Goal: Task Accomplishment & Management: Use online tool/utility

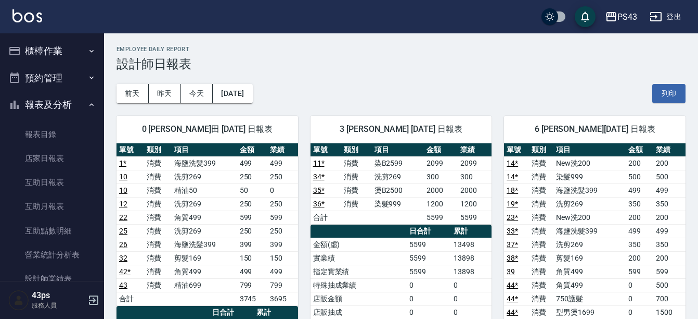
click at [78, 56] on button "櫃檯作業" at bounding box center [52, 50] width 96 height 27
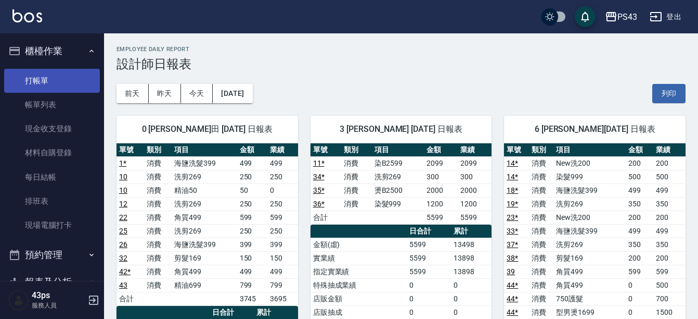
click at [38, 81] on link "打帳單" at bounding box center [52, 81] width 96 height 24
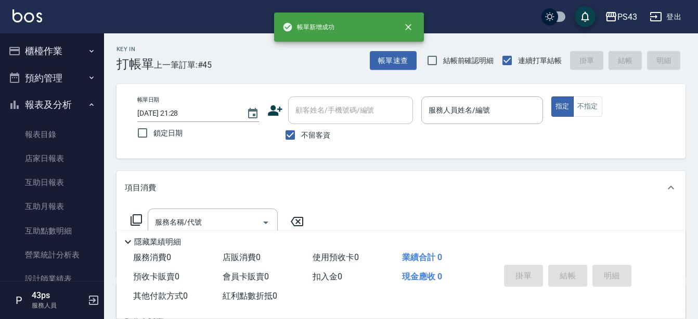
click at [232, 144] on div "帳單日期 [DATE] 21:28 鎖定日期 顧客姓名/手機號碼/編號 顧客姓名/手機號碼/編號 不留客資 服務人員姓名/編號 服務人員姓名/編號 指定 不指定" at bounding box center [401, 120] width 544 height 49
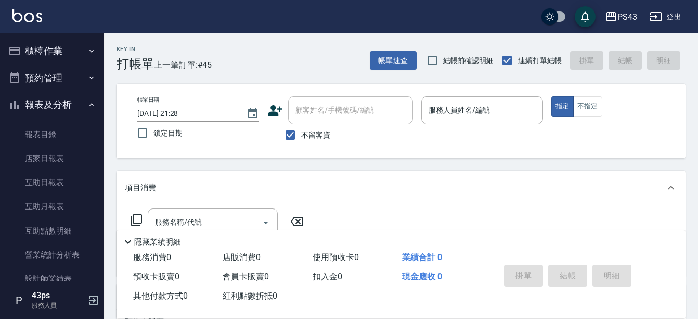
click at [225, 55] on div "Key In 打帳單 上一筆訂單:#45 帳單速查 結帳前確認明細 連續打單結帳 掛單 結帳 明細" at bounding box center [395, 52] width 582 height 38
click at [157, 72] on div "Key In 打帳單 上一筆訂單:#45 帳單速查 結帳前確認明細 連續打單結帳 掛單 結帳 明細 帳單日期 [DATE] 21:28 鎖定日期 顧客姓名/手…" at bounding box center [401, 258] width 594 height 451
click at [251, 116] on icon "Choose date, selected date is 2025-10-11" at bounding box center [253, 113] width 12 height 12
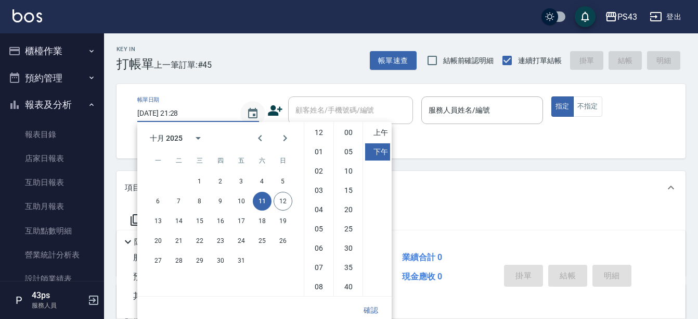
scroll to position [58, 0]
click at [281, 203] on button "12" at bounding box center [283, 201] width 19 height 19
type input "[DATE] 21:28"
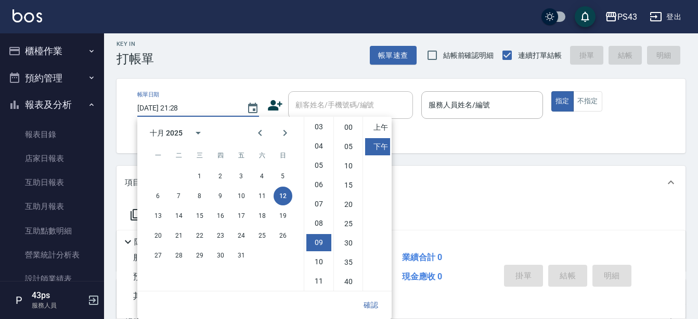
click at [255, 56] on div "Key In 打帳單 帳單速查 結帳前確認明細 連續打單結帳 掛單 結帳 明細" at bounding box center [395, 47] width 582 height 38
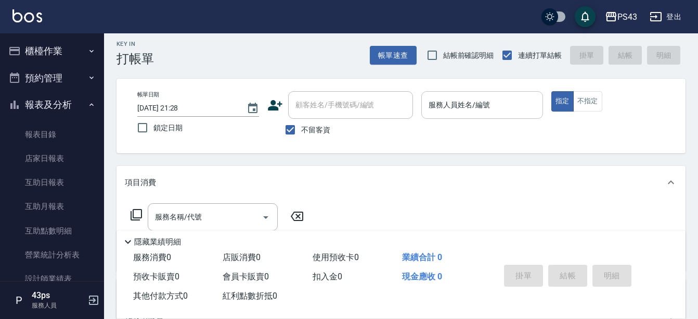
click at [486, 110] on input "服務人員姓名/編號" at bounding box center [482, 105] width 112 height 18
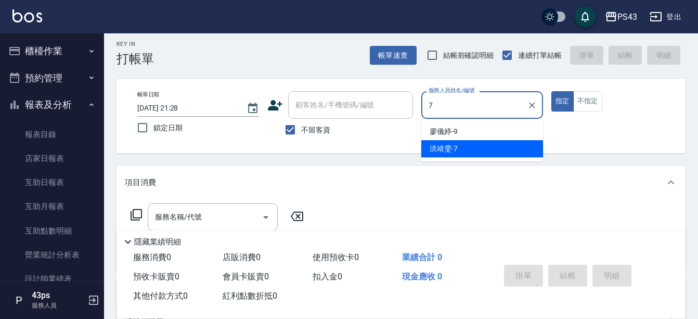
type input "洪靖雯-7"
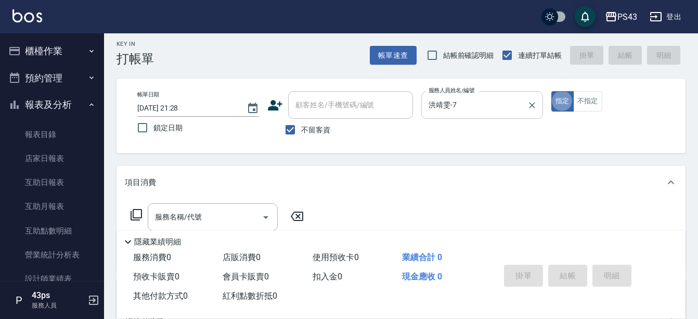
type button "true"
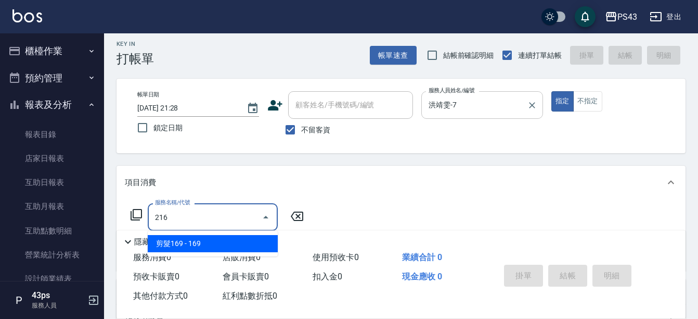
type input "剪髮169(216)"
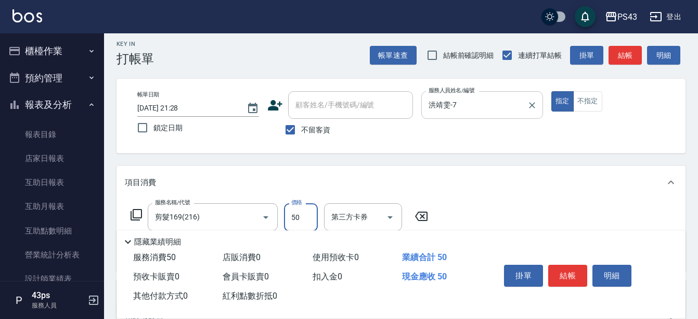
type input "50"
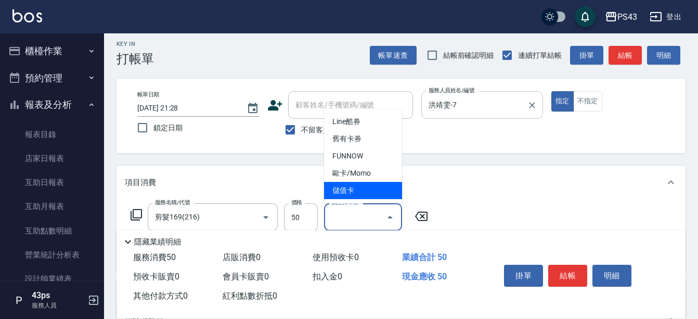
type input "儲值卡"
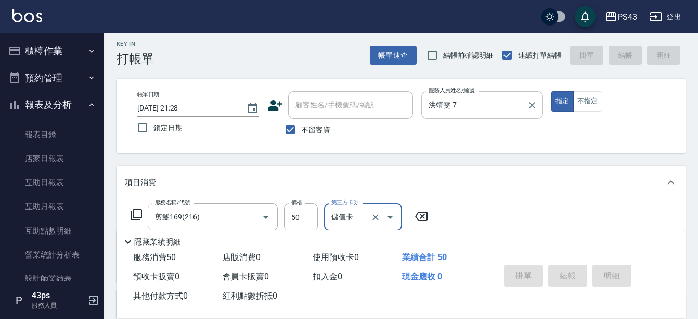
type input "[DATE] 17:23"
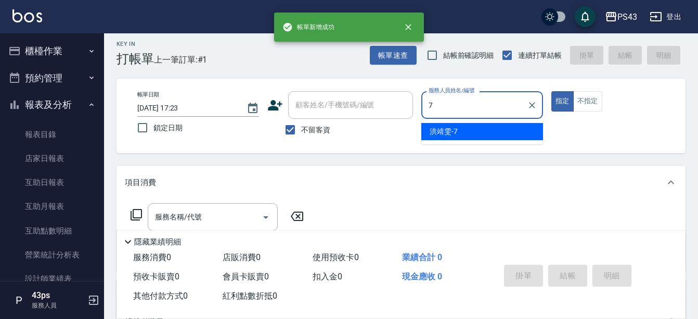
type input "洪靖雯-7"
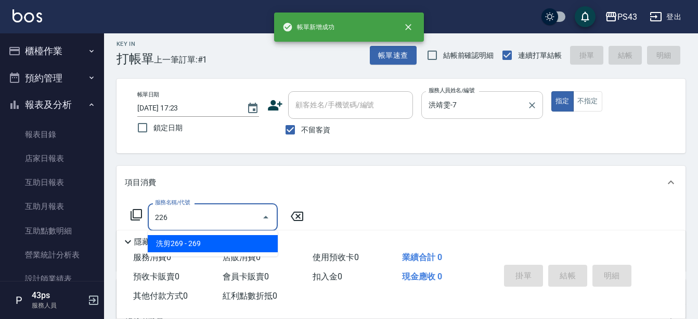
type input "洗剪269(226)"
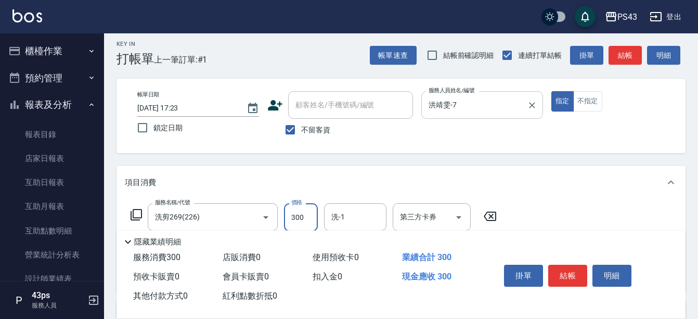
type input "300"
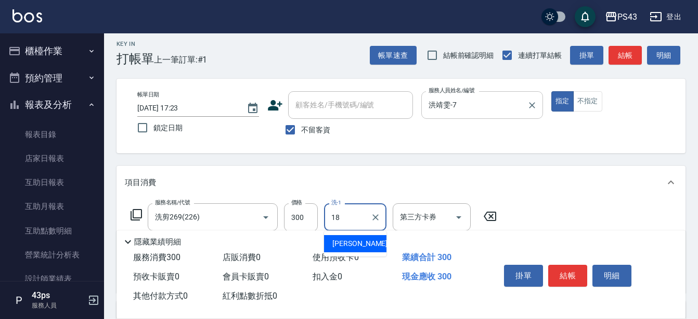
type input "許伯銤-18"
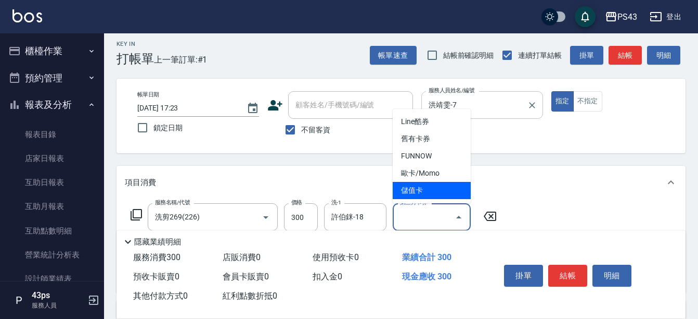
type input "儲值卡"
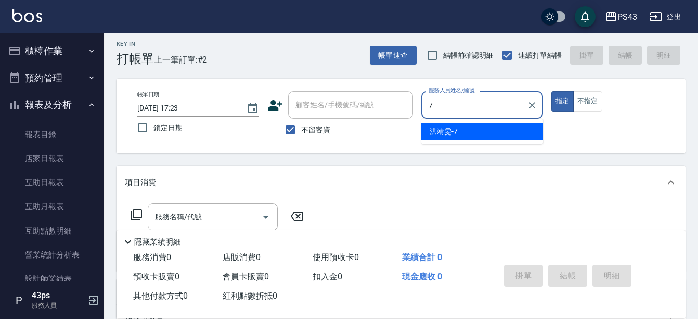
type input "洪靖雯-7"
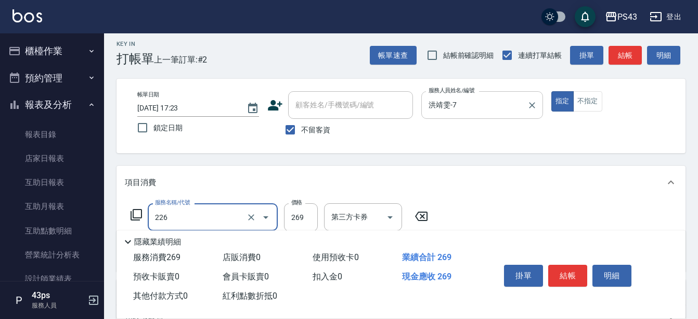
type input "洗剪269(226)"
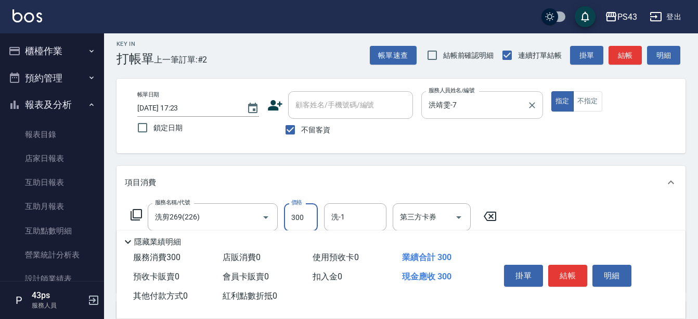
type input "300"
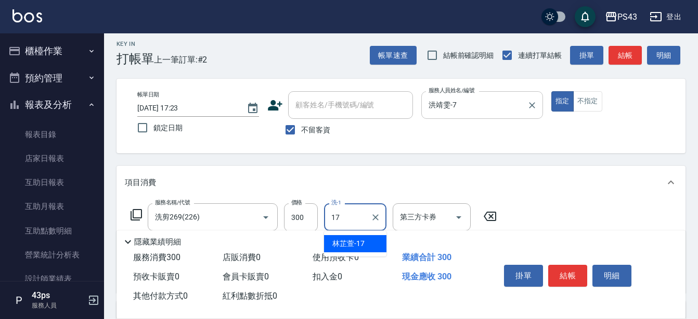
type input "林芷萱-17"
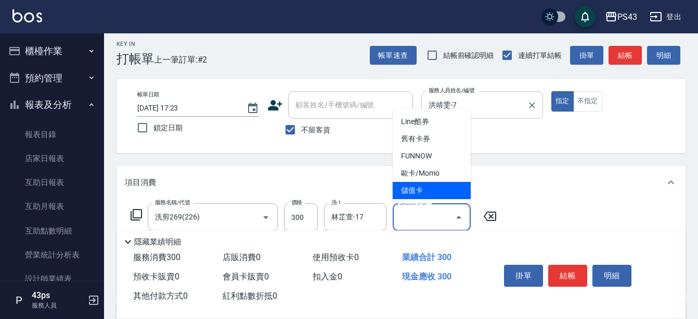
type input "儲值卡"
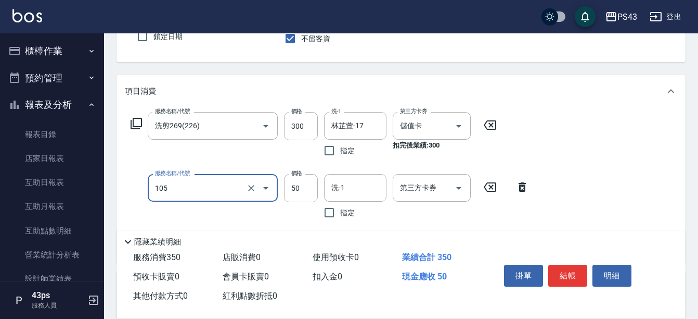
scroll to position [104, 0]
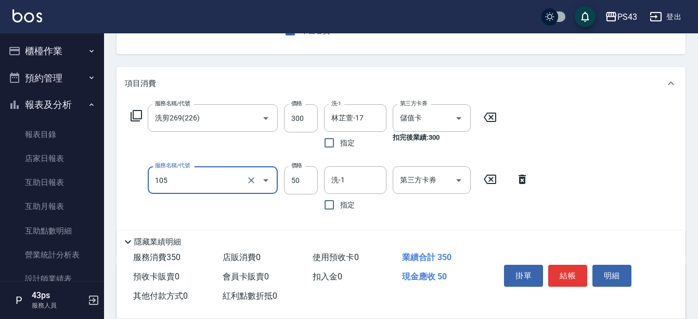
type input "精油50(105)"
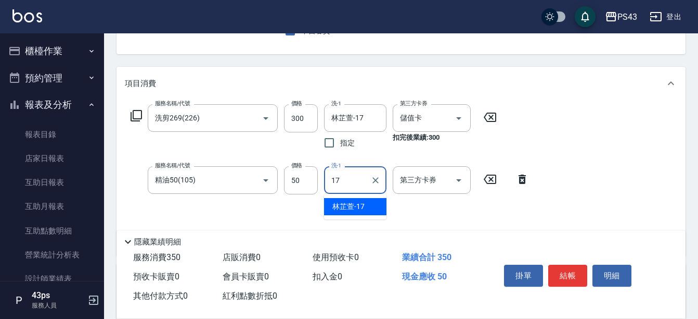
type input "林芷萱-17"
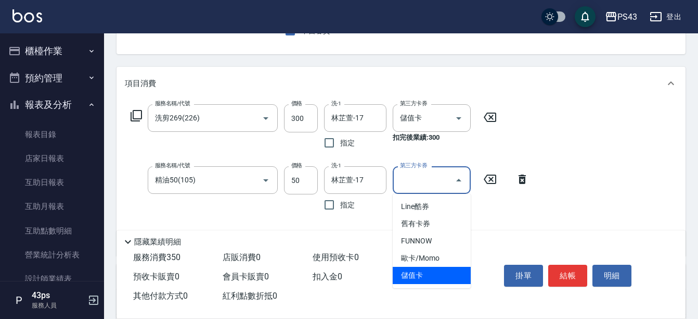
type input "儲值卡"
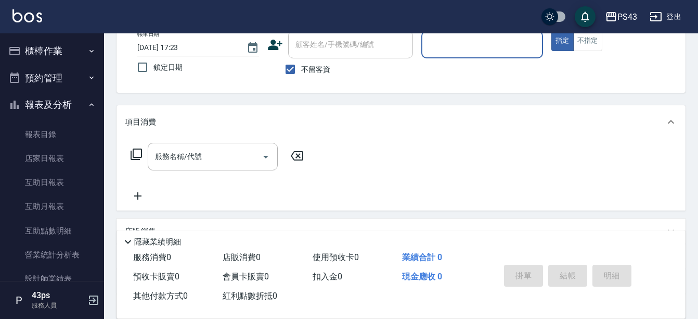
scroll to position [49, 0]
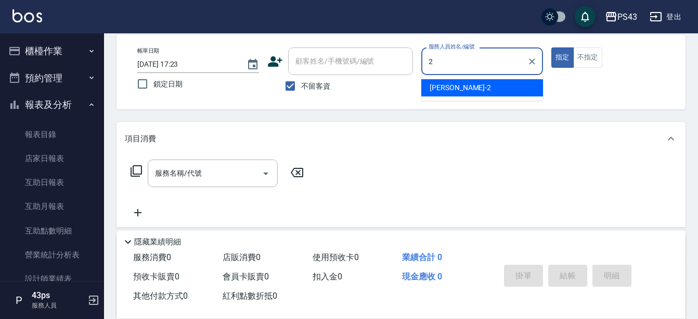
type input "安肯-2"
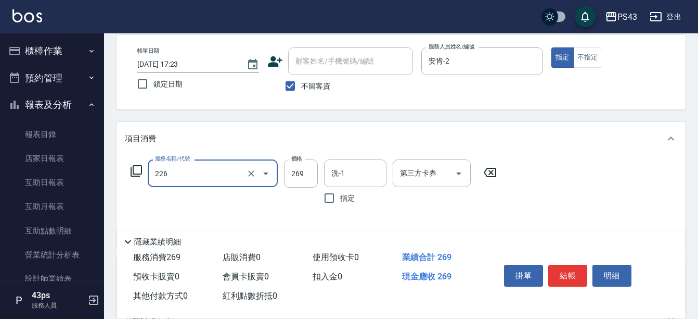
type input "洗剪269(226)"
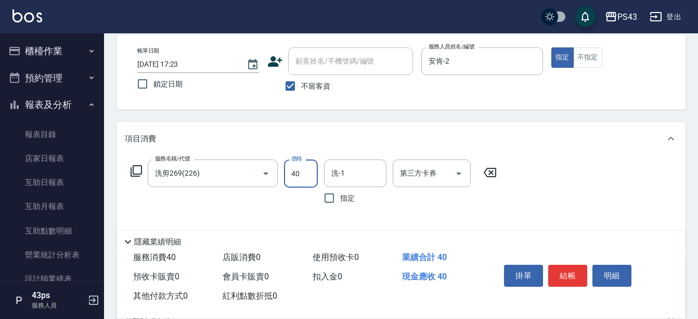
type input "400"
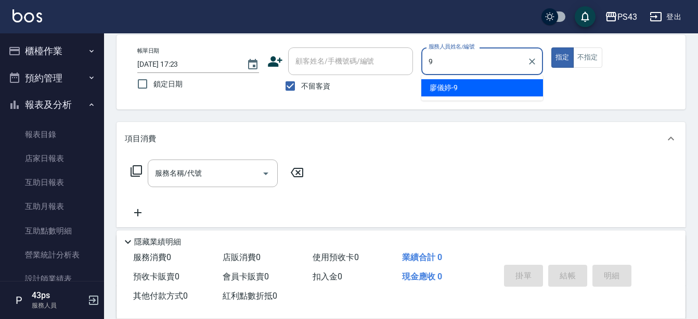
type input "[PERSON_NAME]-9"
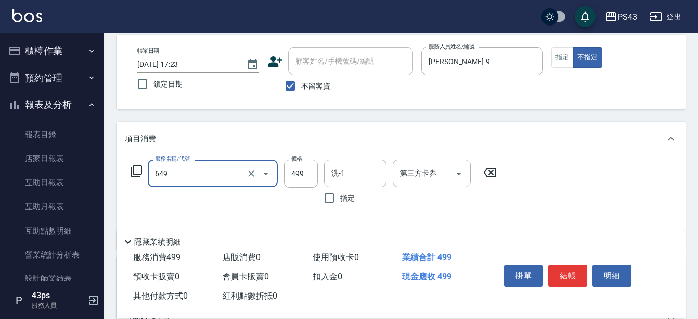
type input "角質499(649)"
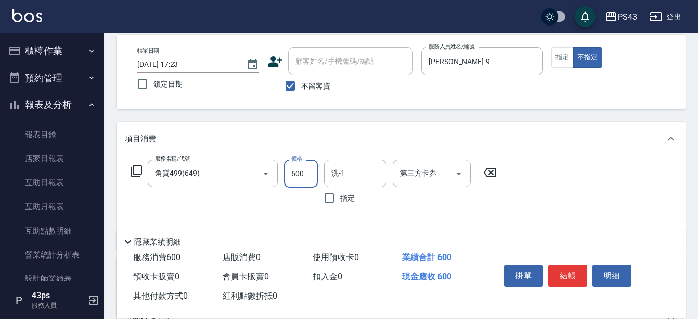
type input "600"
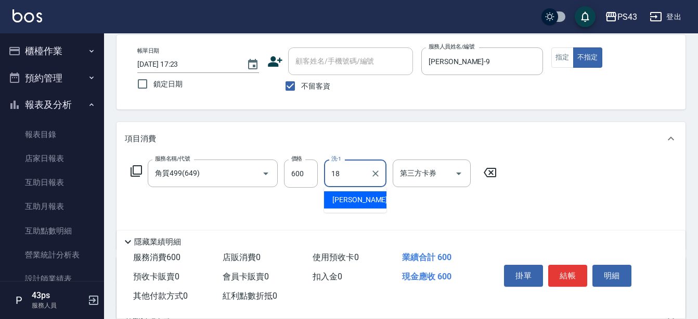
type input "許伯銤-18"
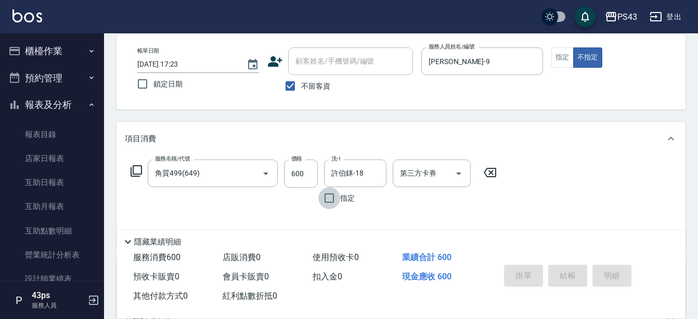
type input "[DATE] 17:24"
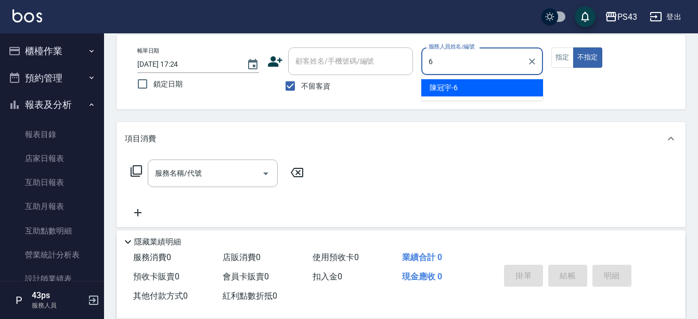
type input "陳冠宇-6"
type button "false"
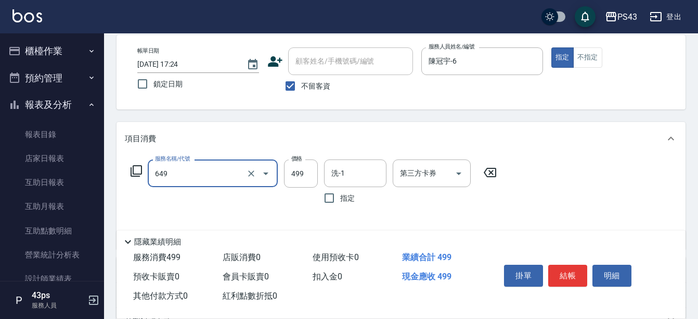
type input "角質499(649)"
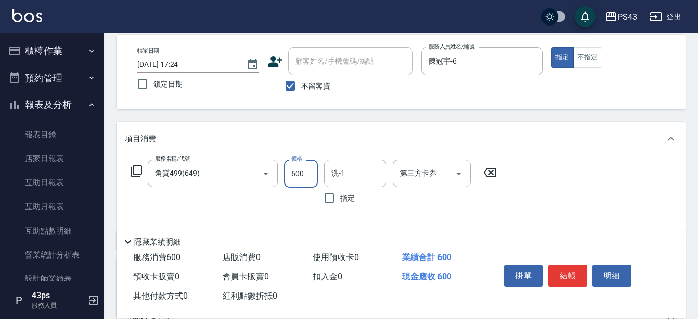
type input "600"
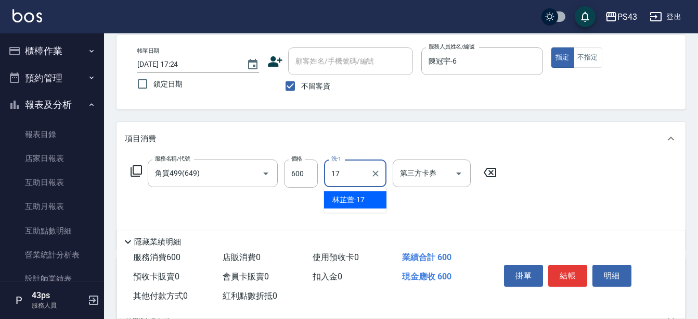
type input "林芷萱-17"
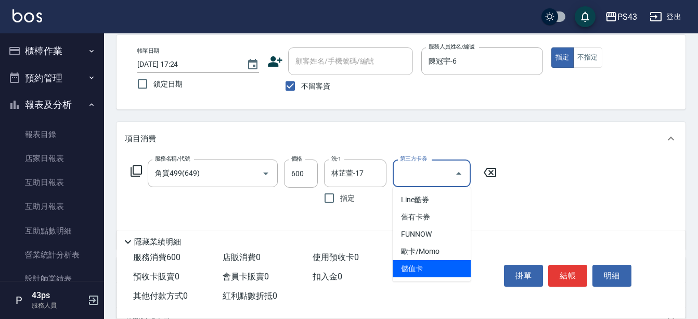
type input "儲值卡"
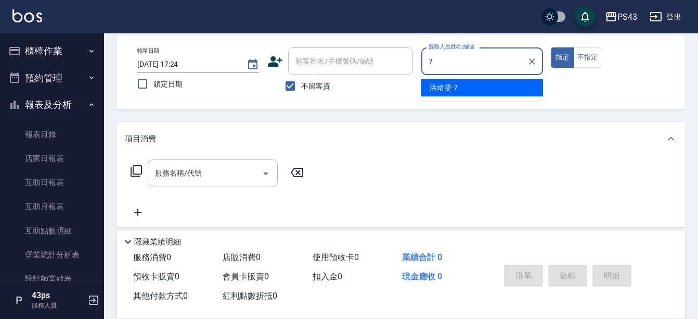
type input "洪靖雯-7"
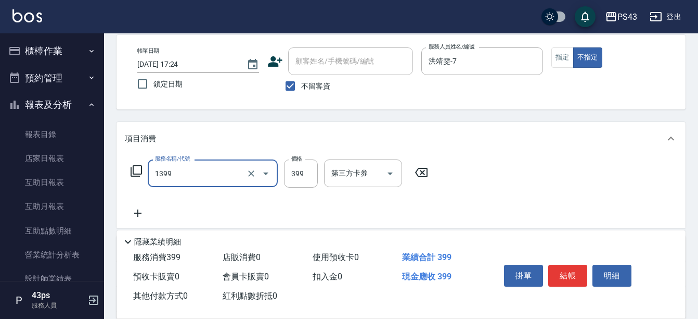
type input "海鹽洗髮399(1399)"
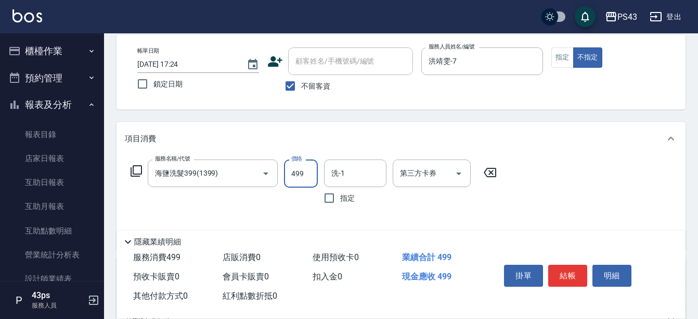
type input "499"
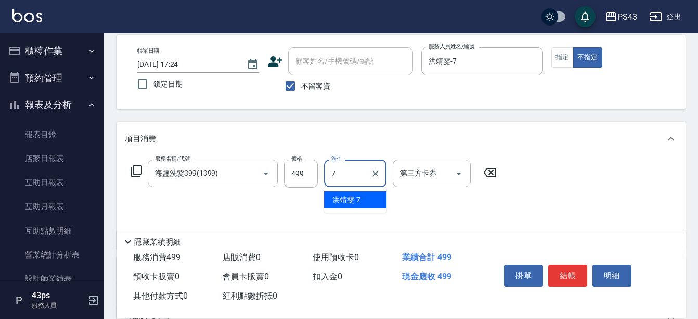
type input "洪靖雯-7"
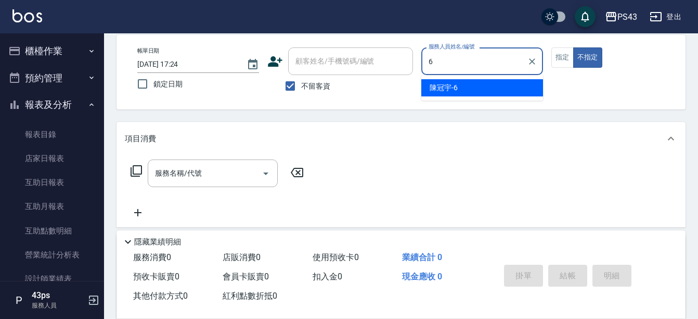
type input "陳冠宇-6"
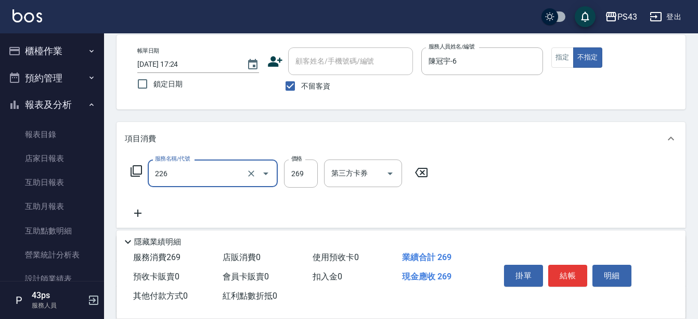
type input "洗剪269(226)"
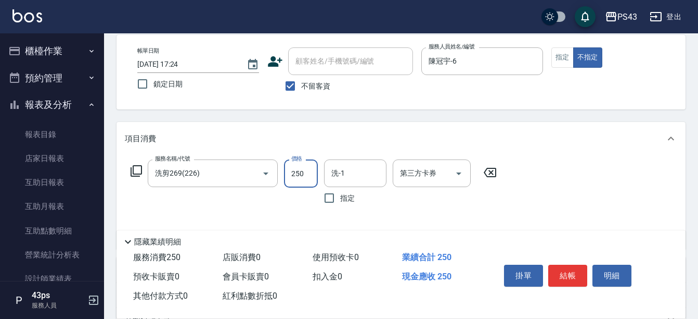
type input "250"
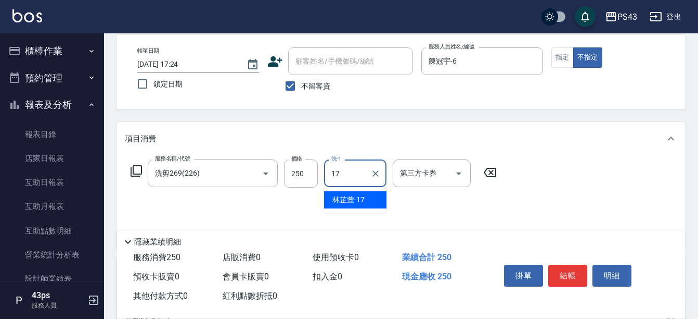
type input "林芷萱-17"
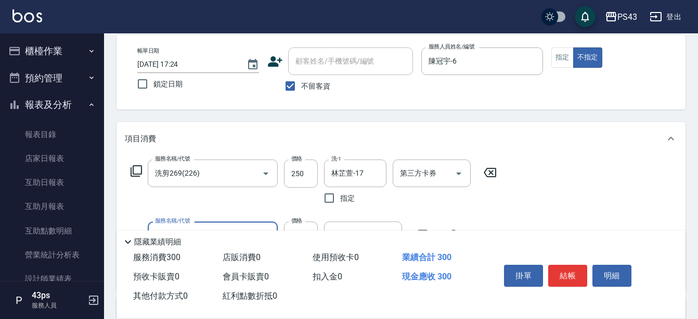
type input "精油50(105)"
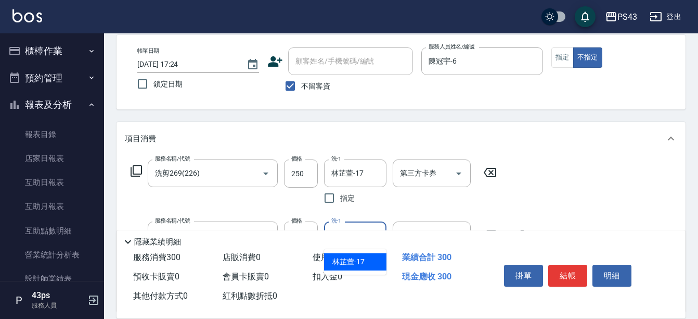
type input "林芷萱-17"
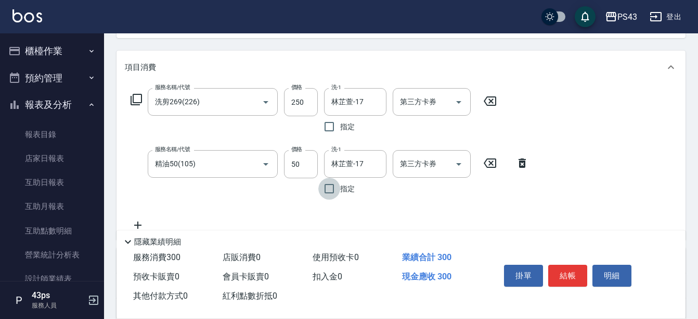
scroll to position [205, 0]
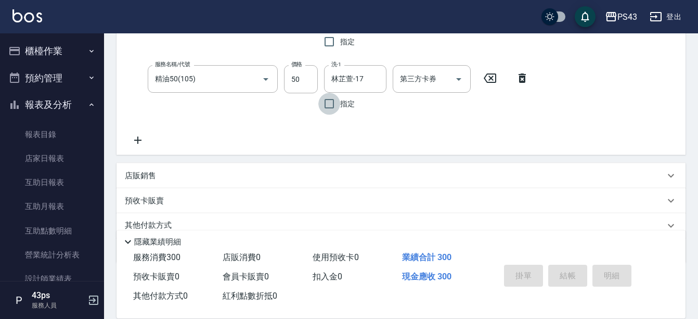
type input "[DATE] 17:25"
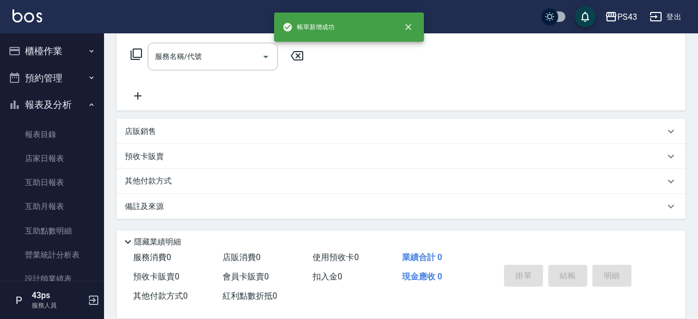
scroll to position [0, 0]
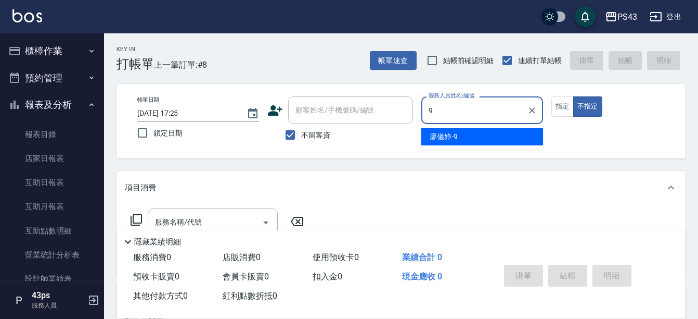
type input "[PERSON_NAME]-9"
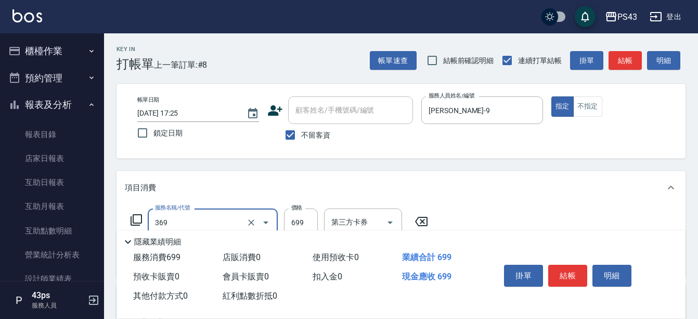
type input "基礎燙699(369)"
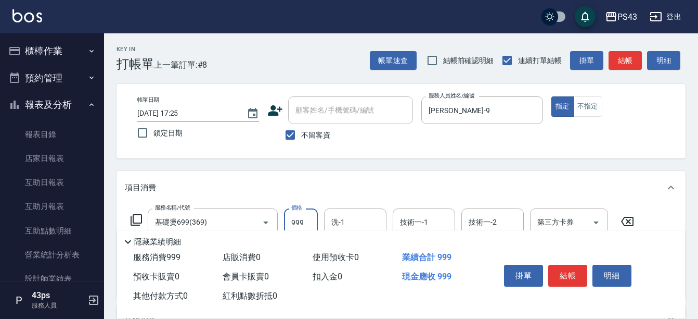
type input "999"
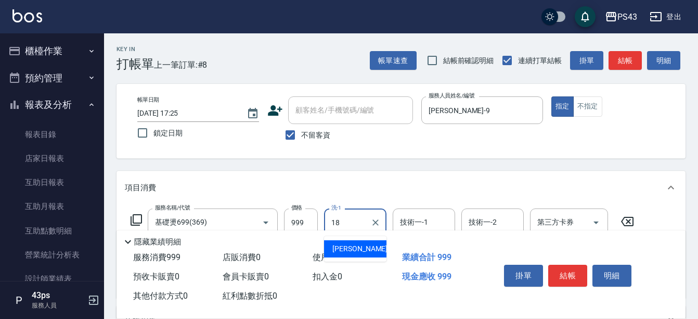
type input "許伯銤-18"
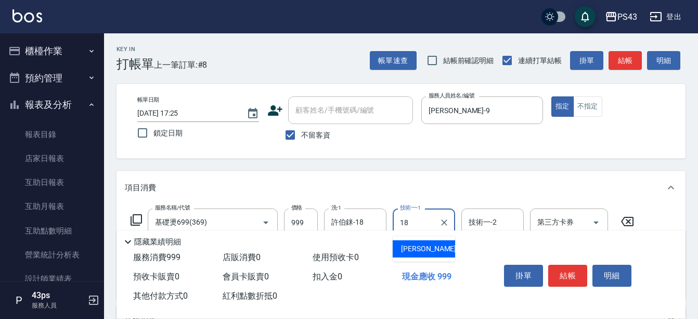
type input "許伯銤-18"
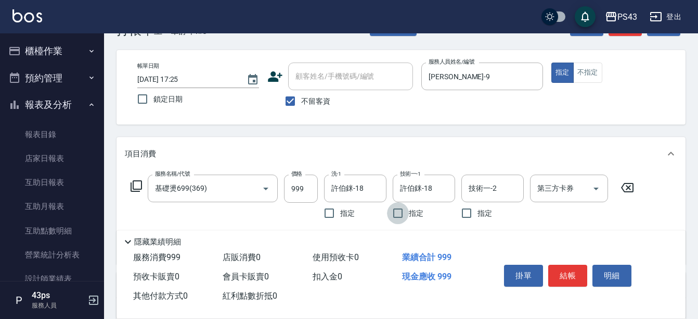
scroll to position [52, 0]
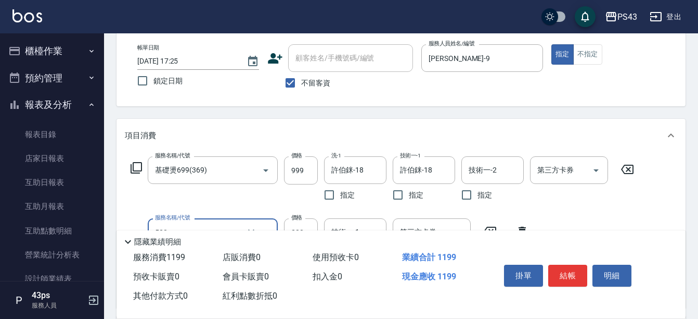
type input "200護髮(520)"
type input "250"
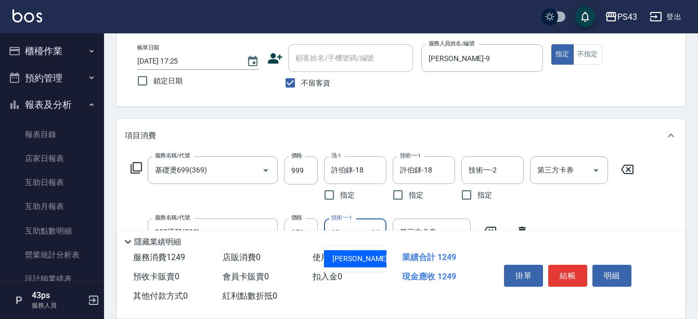
type input "許伯銤-18"
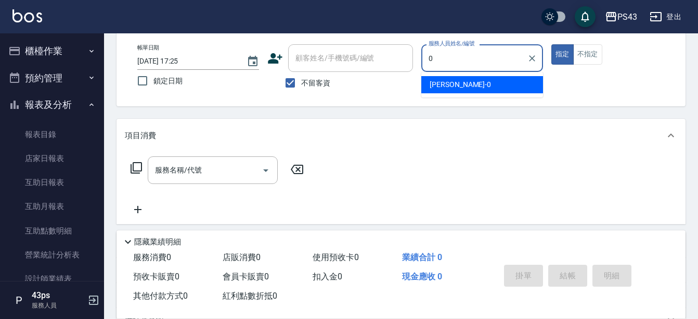
type input "田田-0"
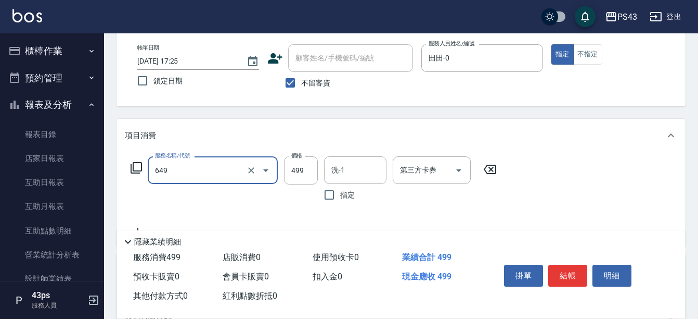
type input "角質499(649)"
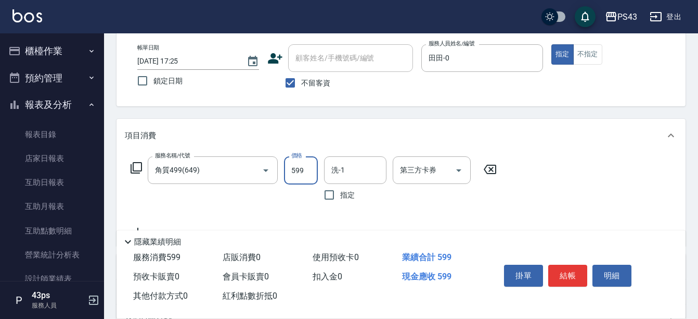
type input "599"
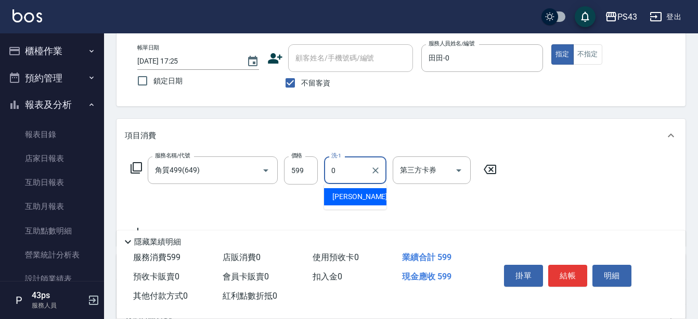
type input "田田-0"
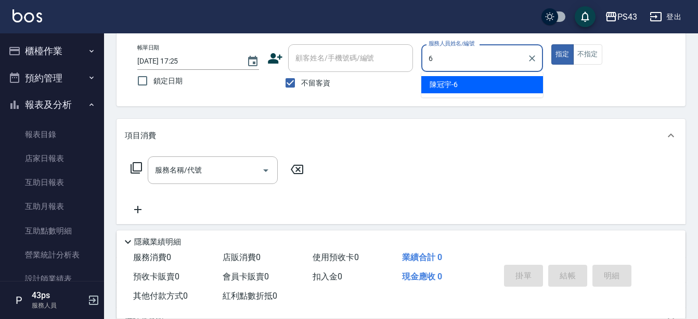
type input "陳冠宇-6"
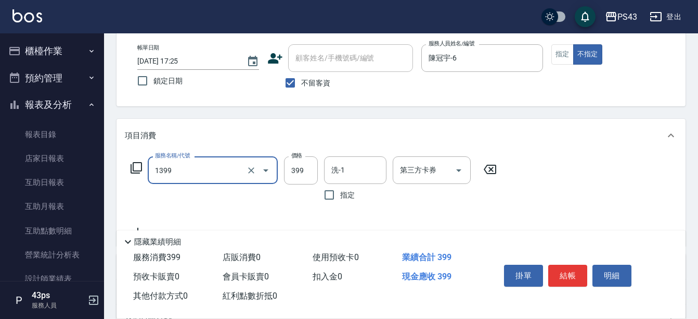
type input "海鹽洗髮399(1399)"
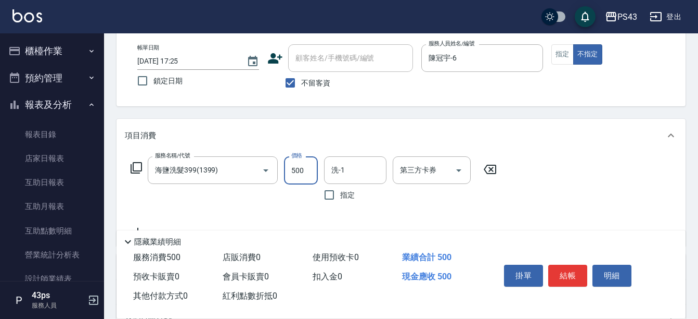
type input "500"
type input "林芷萱-17"
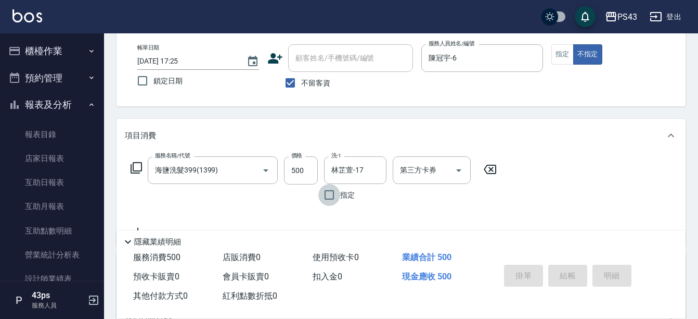
type input "[DATE] 17:26"
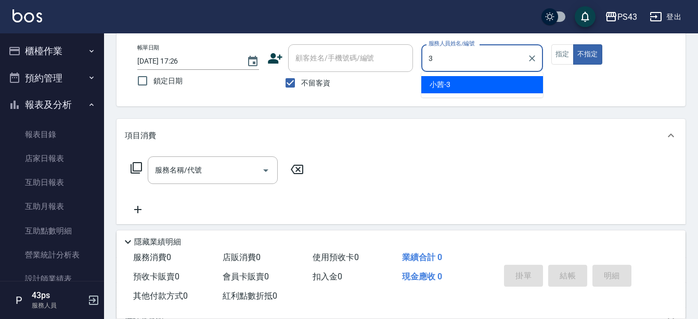
type input "[PERSON_NAME]-3"
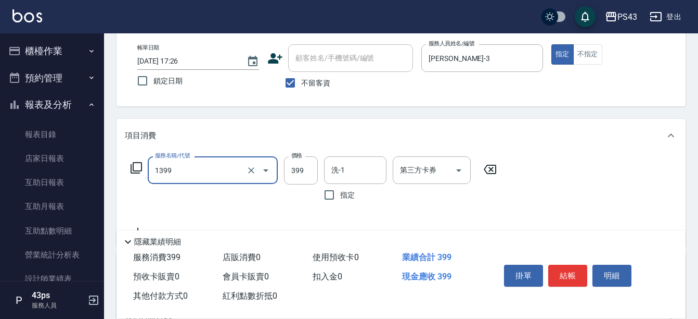
type input "海鹽洗髮399(1399)"
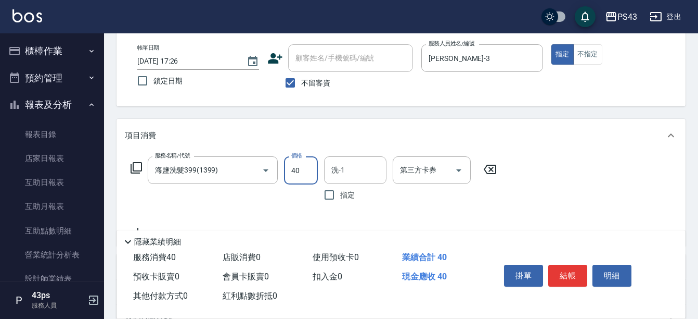
type input "400"
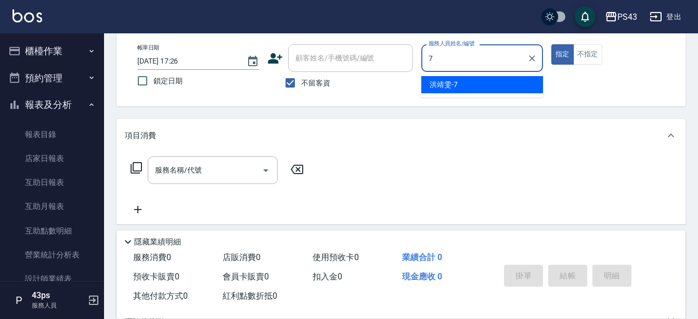
type input "洪靖雯-7"
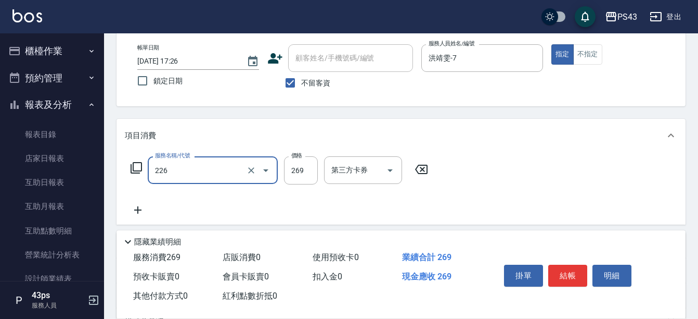
type input "洗剪269(226)"
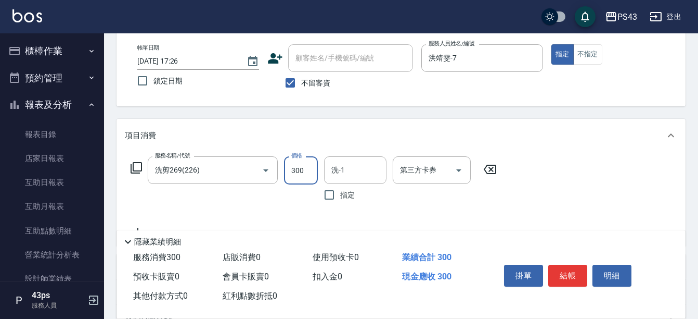
type input "300"
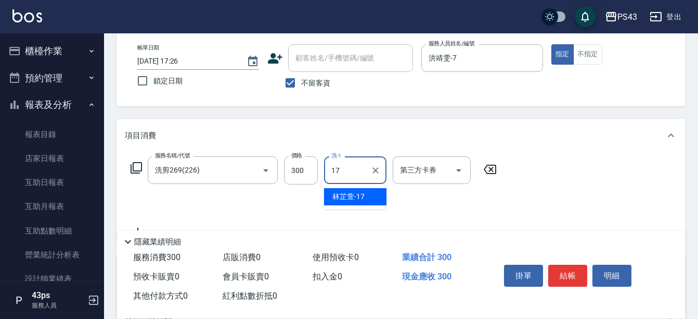
type input "林芷萱-17"
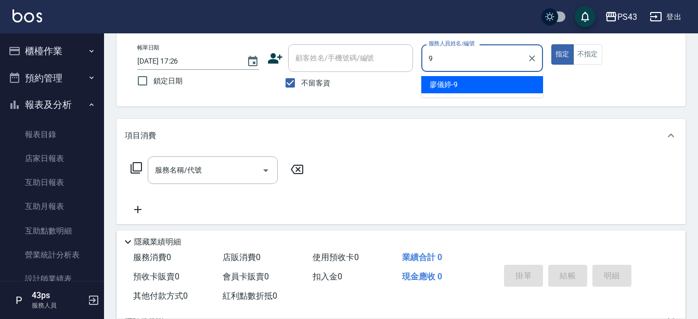
type input "[PERSON_NAME]-9"
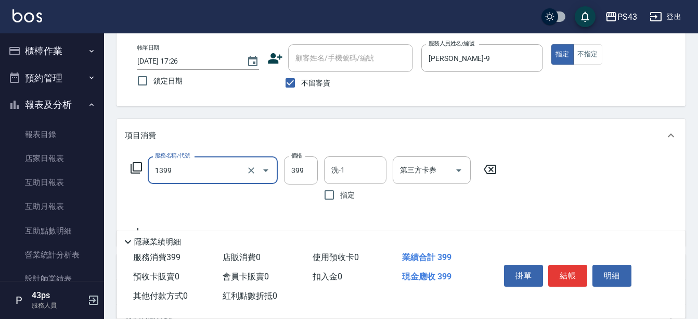
type input "海鹽洗髮399(1399)"
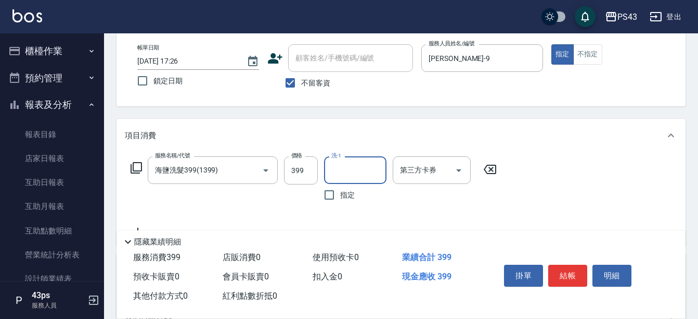
type input "7"
type input "[PERSON_NAME]-9"
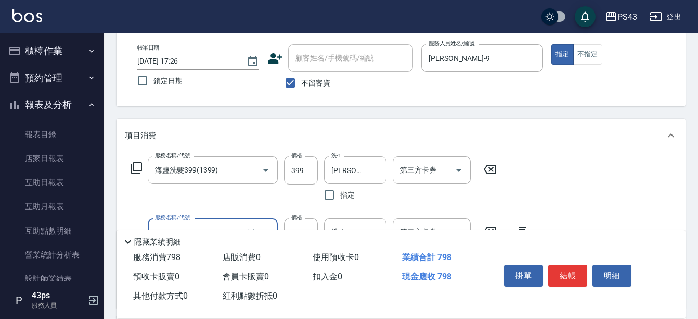
type input "海鹽洗髮399(1399)"
type input "300"
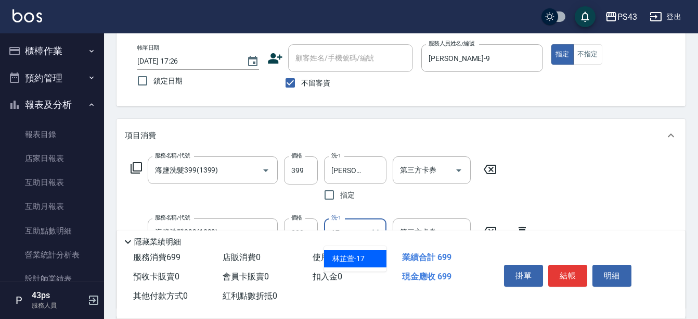
type input "林芷萱-17"
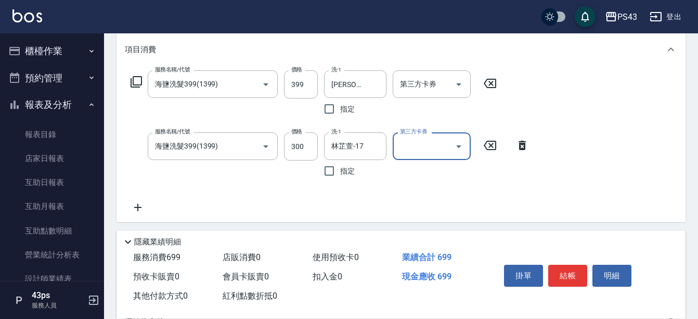
scroll to position [156, 0]
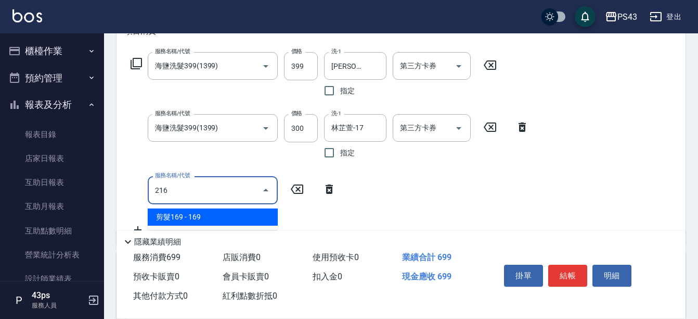
type input "剪髮169(216)"
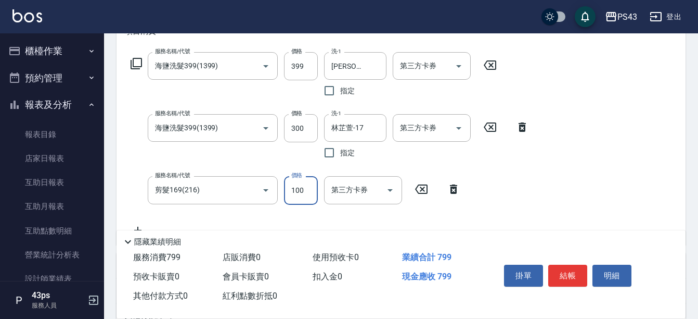
type input "100"
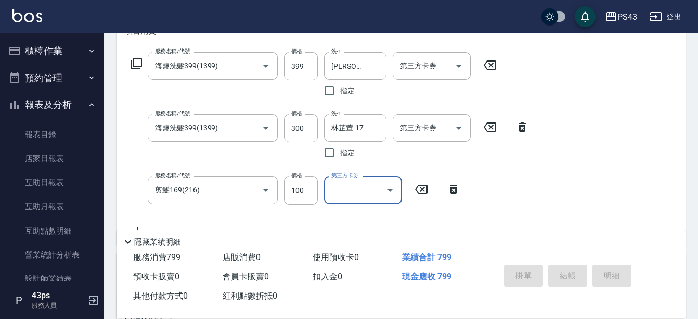
type input "[DATE] 17:27"
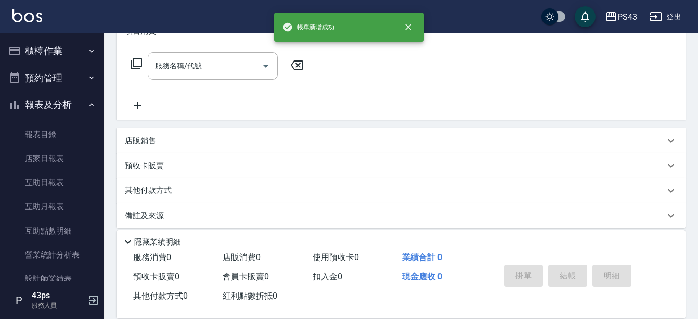
scroll to position [0, 0]
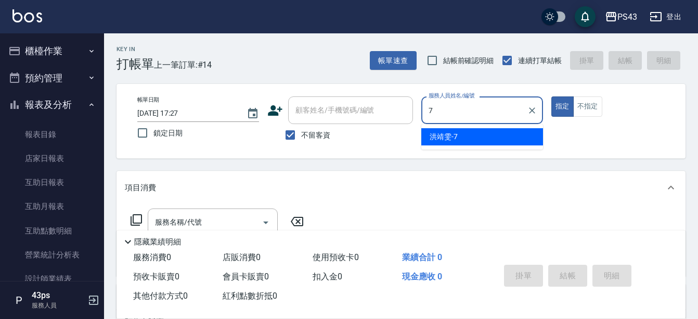
type input "洪靖雯-7"
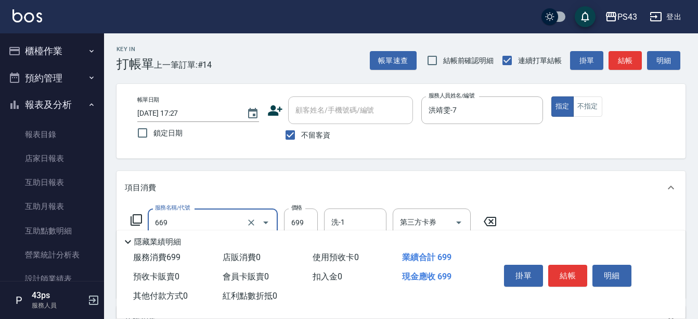
type input "精油699(669)"
type input "600"
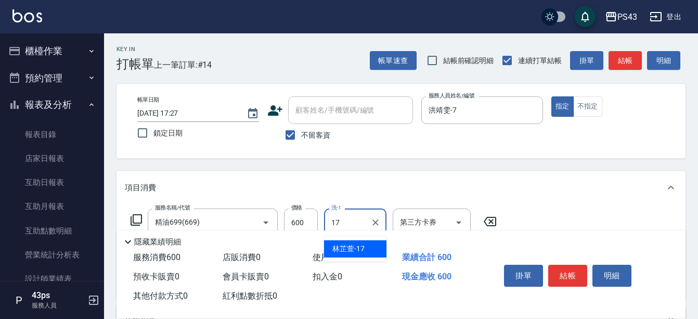
type input "林芷萱-17"
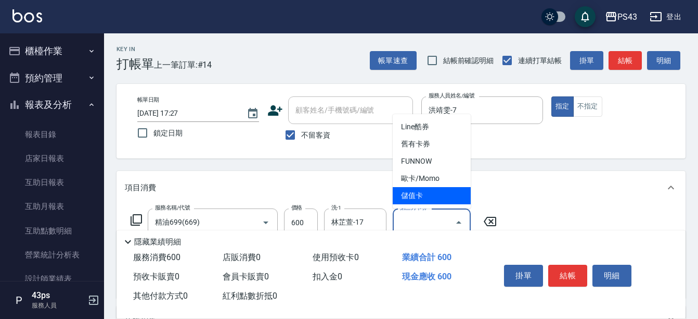
type input "儲值卡"
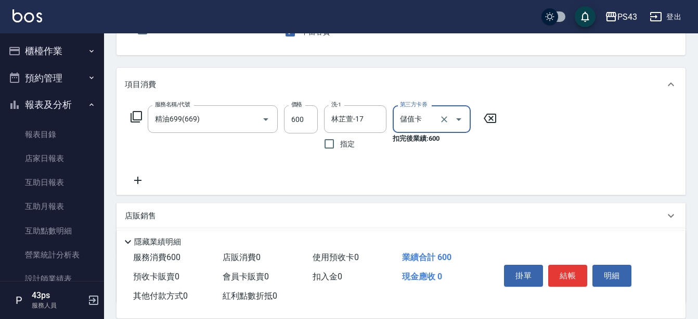
scroll to position [104, 0]
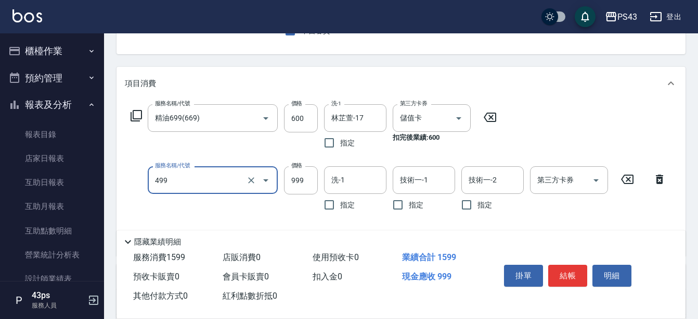
type input "染髮999(499)"
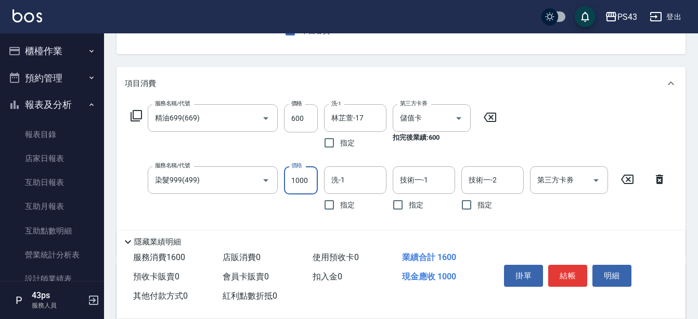
type input "1000"
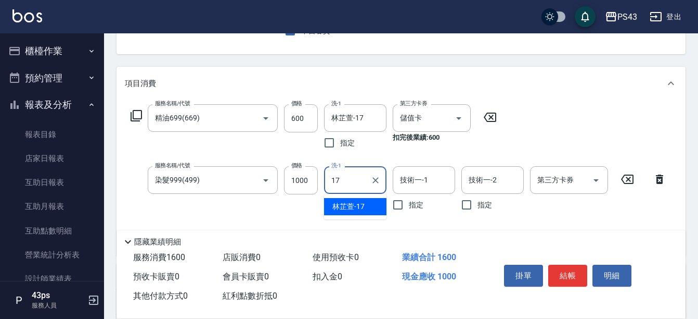
type input "林芷萱-17"
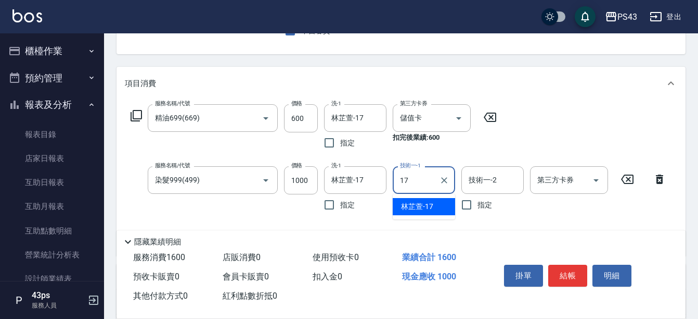
type input "林芷萱-17"
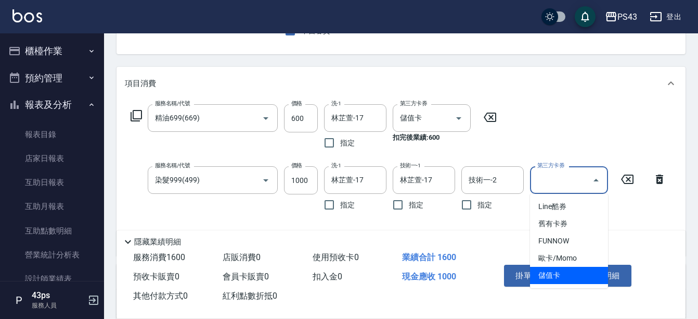
type input "儲值卡"
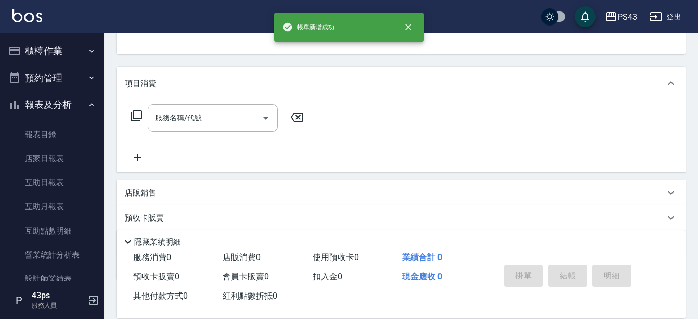
scroll to position [101, 0]
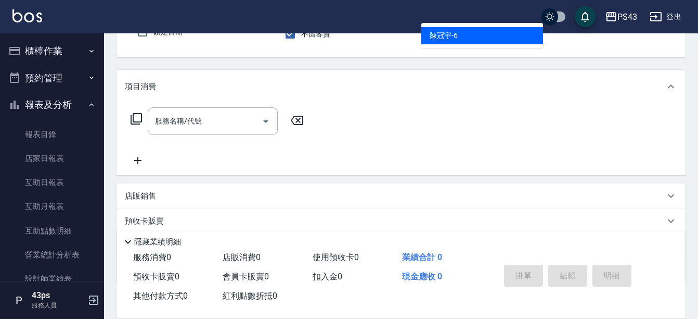
type input "陳冠宇-6"
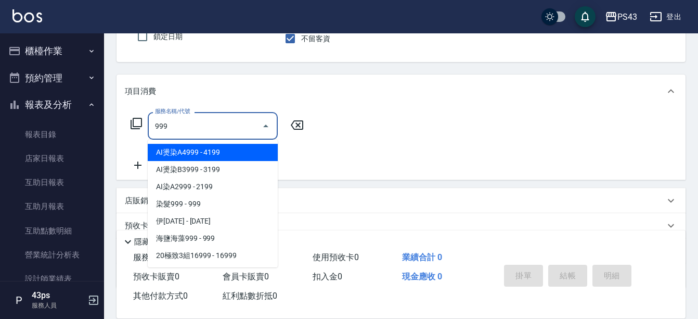
scroll to position [66, 0]
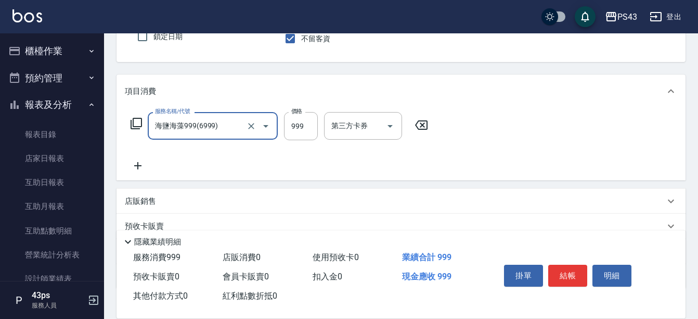
type input "海鹽海藻999(6999)"
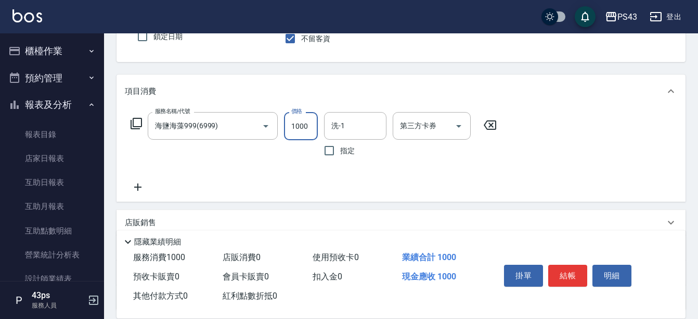
type input "1000"
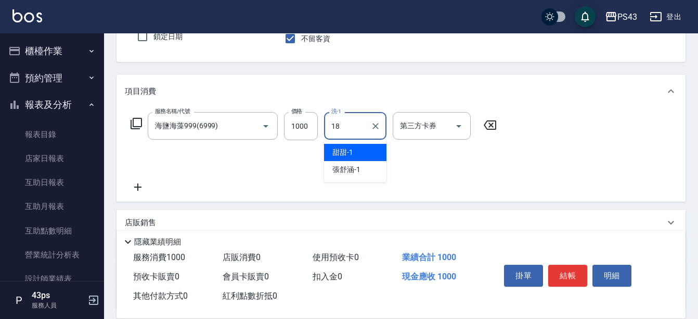
type input "許伯銤-18"
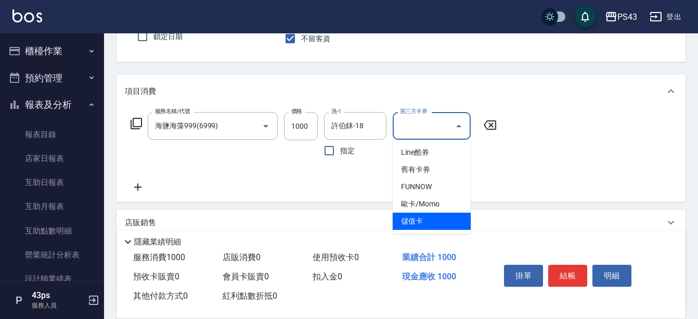
type input "儲值卡"
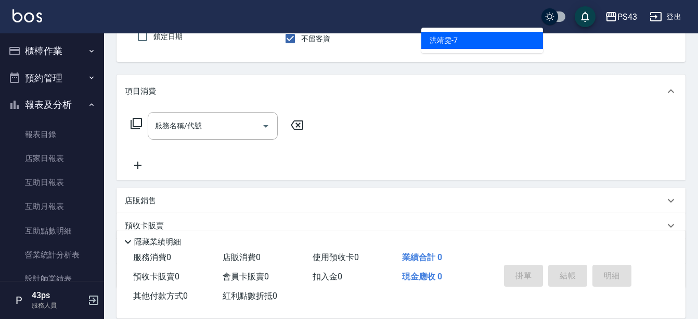
type input "洪靖雯-7"
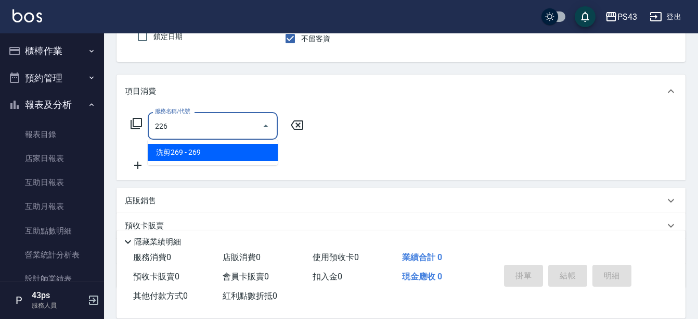
type input "洗剪269(226)"
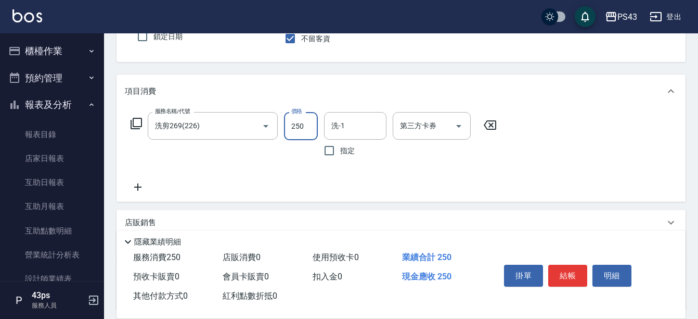
type input "250"
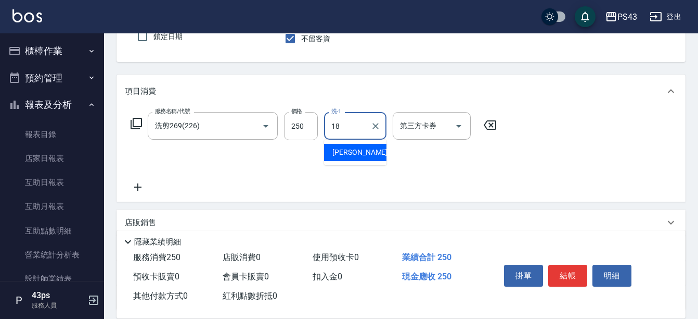
type input "許伯銤-18"
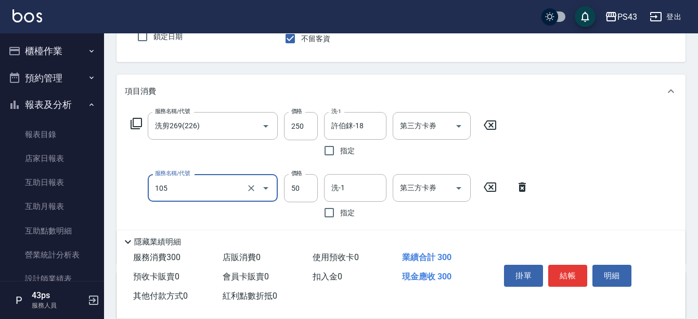
type input "精油50(105)"
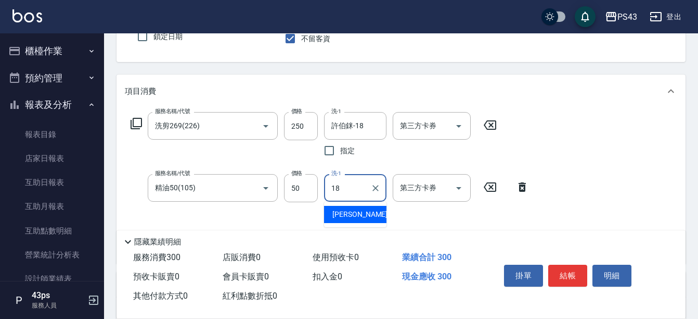
type input "許伯銤-18"
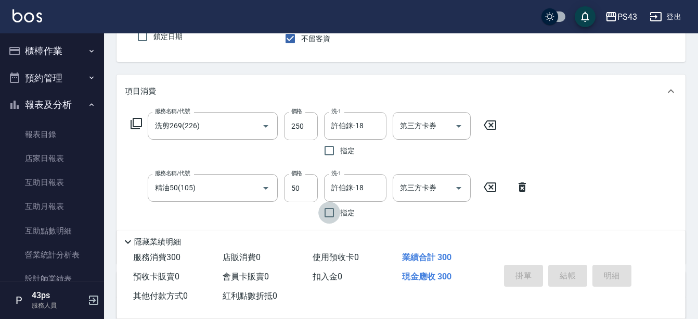
type input "[DATE] 17:28"
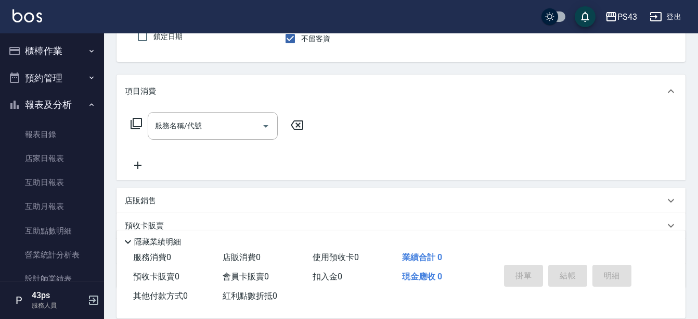
type input "2"
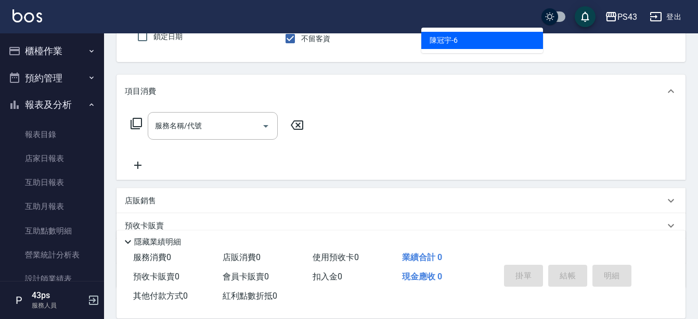
type input "陳冠宇-6"
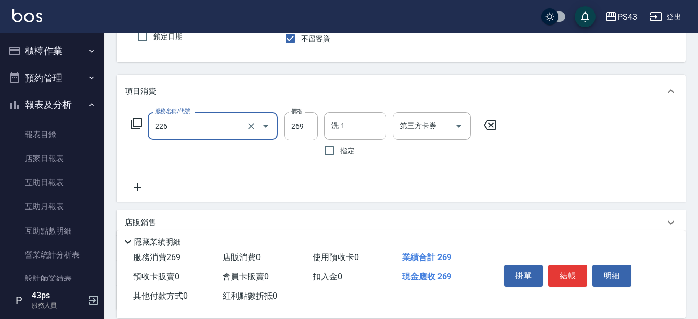
type input "洗剪269(226)"
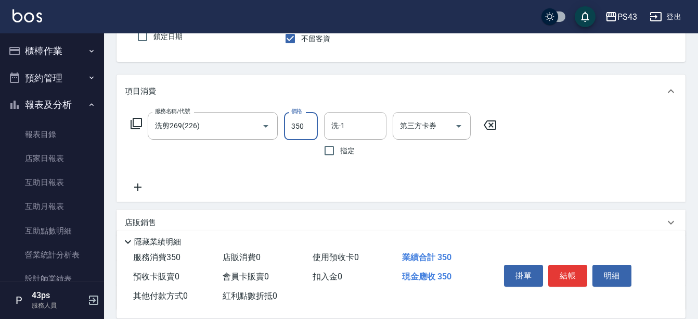
type input "350"
type input "3"
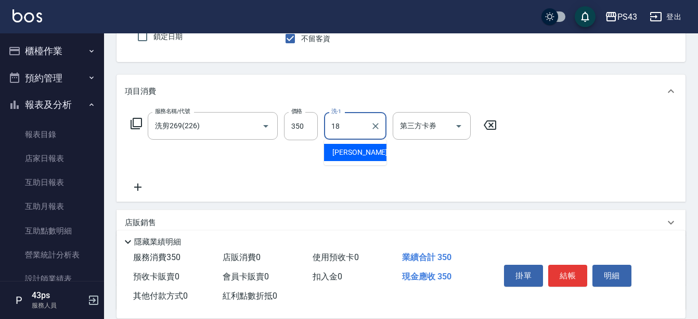
type input "許伯銤-18"
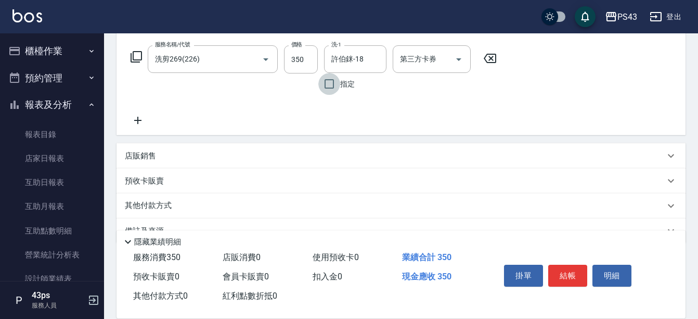
scroll to position [187, 0]
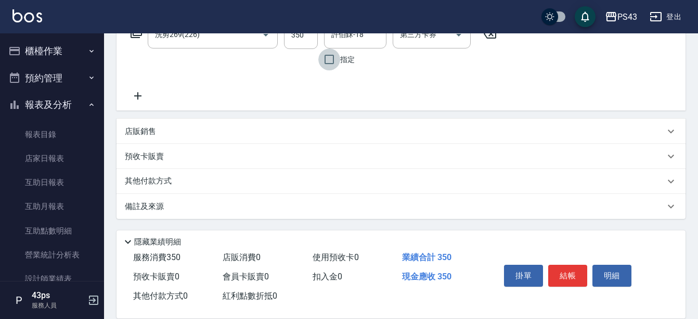
click at [151, 179] on p "其他付款方式" at bounding box center [151, 180] width 52 height 11
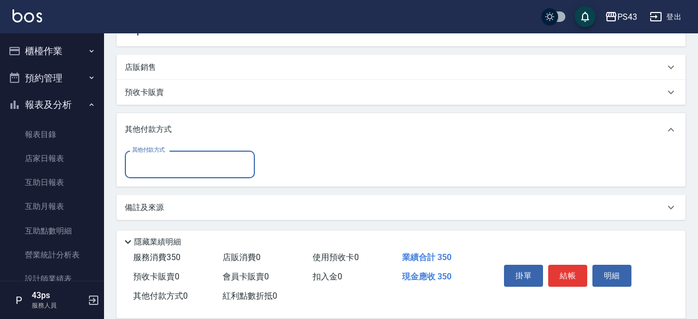
scroll to position [252, 0]
click at [200, 175] on div "其他付款方式" at bounding box center [190, 163] width 130 height 28
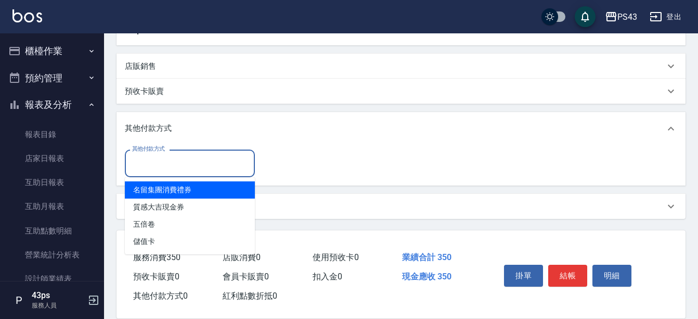
click at [207, 163] on input "其他付款方式" at bounding box center [190, 163] width 121 height 18
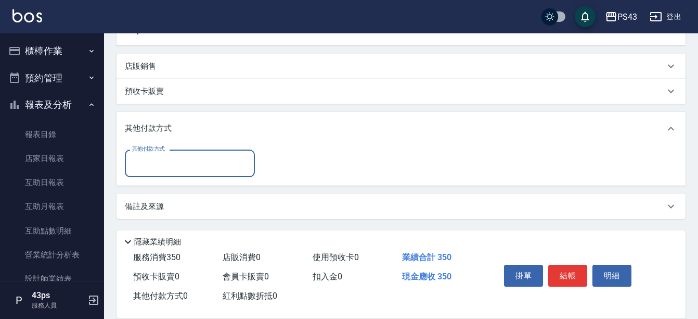
click at [206, 163] on input "其他付款方式" at bounding box center [190, 163] width 121 height 18
click at [190, 169] on input "其他付款方式" at bounding box center [190, 163] width 121 height 18
click at [192, 173] on div "其他付款方式" at bounding box center [190, 163] width 130 height 28
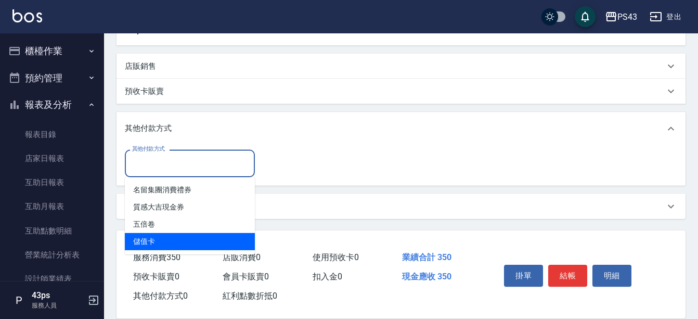
click at [154, 239] on span "儲值卡" at bounding box center [190, 241] width 130 height 17
type input "儲值卡"
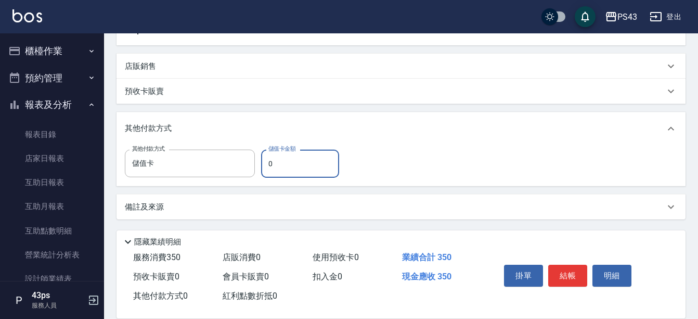
click at [266, 163] on input "0" at bounding box center [300, 163] width 78 height 28
type input "300"
click at [511, 137] on div "其他付款方式" at bounding box center [401, 128] width 569 height 33
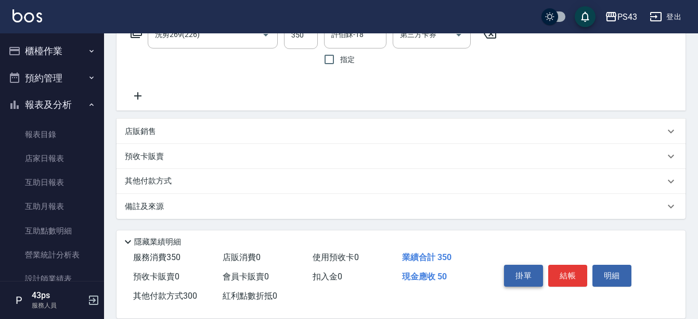
scroll to position [187, 0]
click at [571, 274] on button "結帳" at bounding box center [568, 275] width 39 height 22
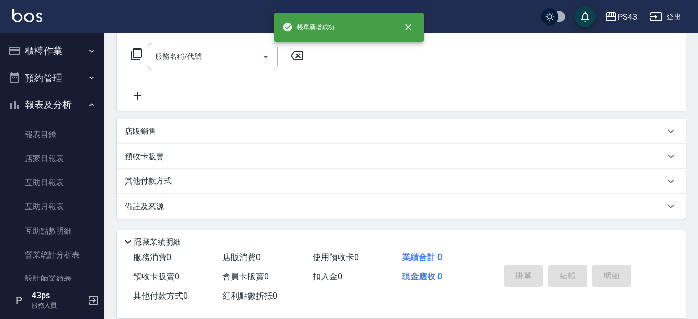
scroll to position [0, 0]
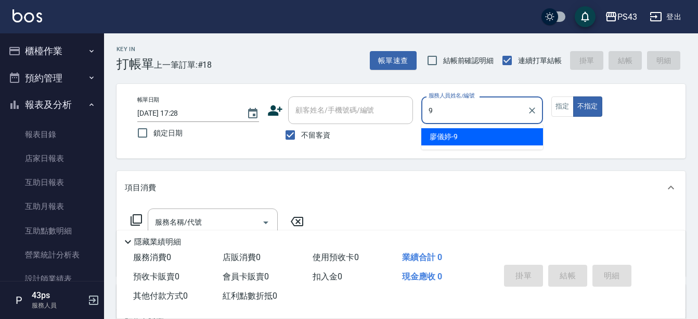
type input "[PERSON_NAME]-9"
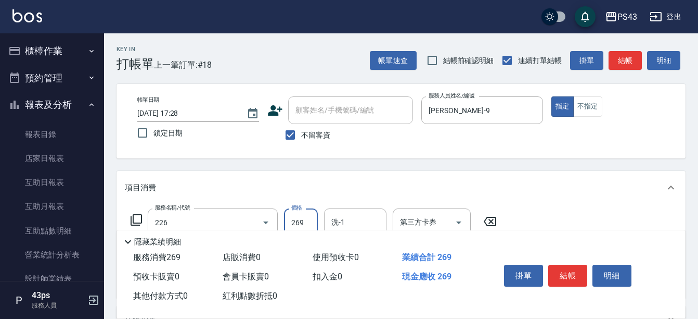
type input "洗剪269(226)"
type input "250"
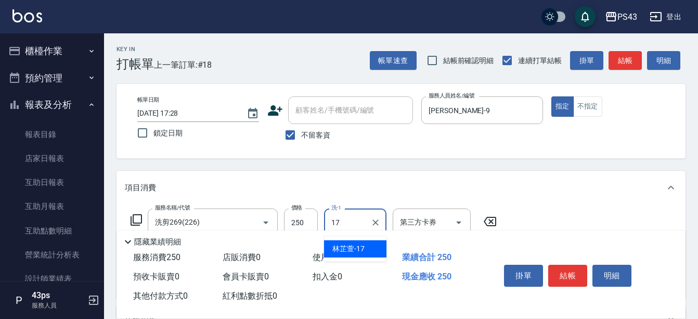
type input "林芷萱-17"
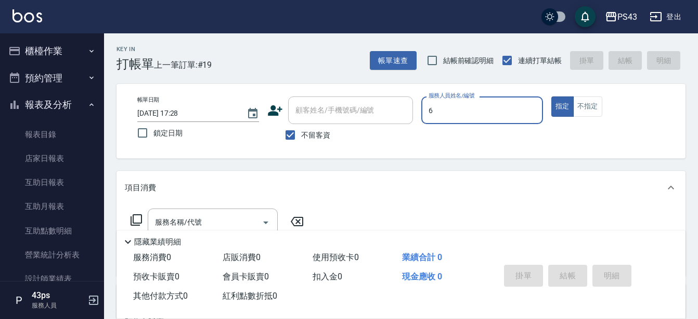
type input "陳冠宇-6"
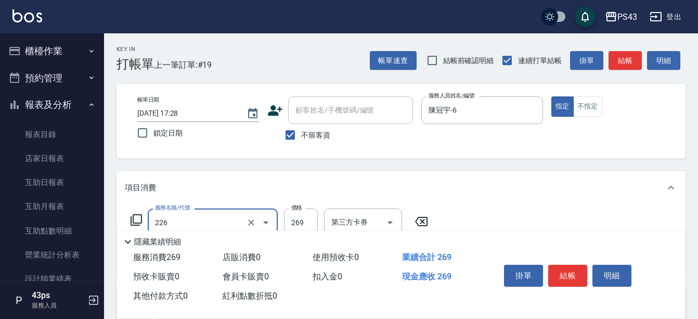
type input "洗剪269(226)"
type input "350"
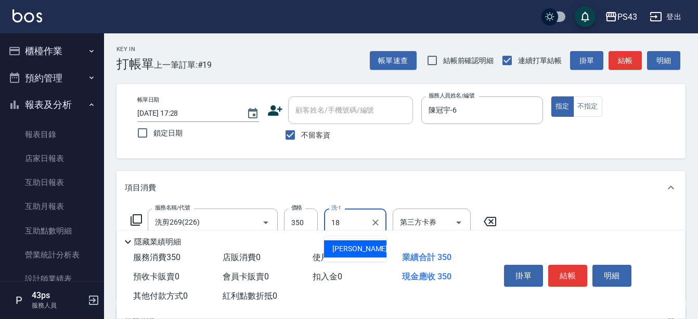
type input "許伯銤-18"
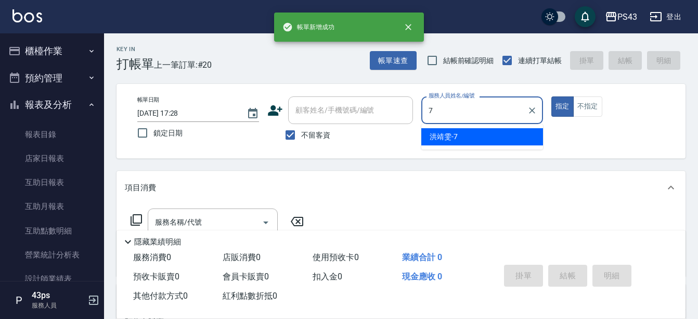
type input "洪靖雯-7"
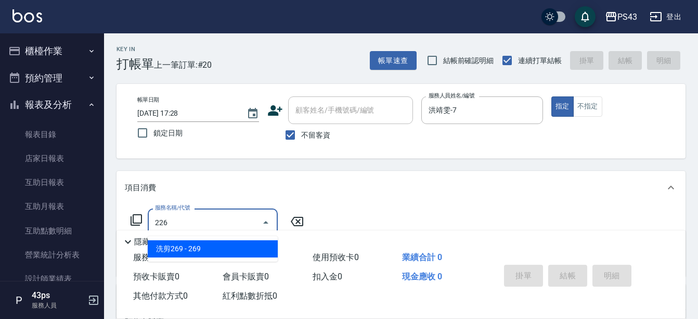
type input "洗剪269(226)"
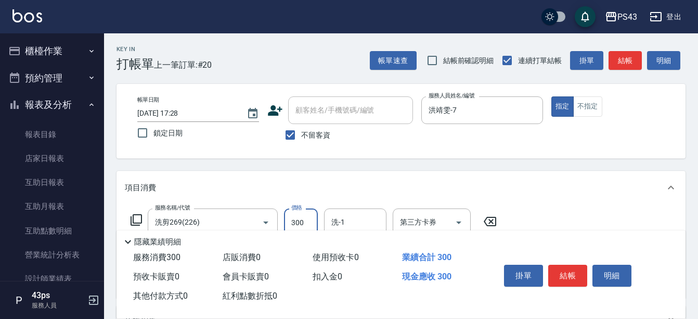
type input "300"
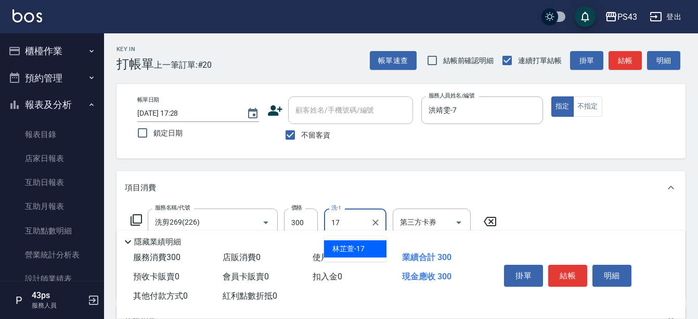
type input "林芷萱-17"
type input "精油50(105)"
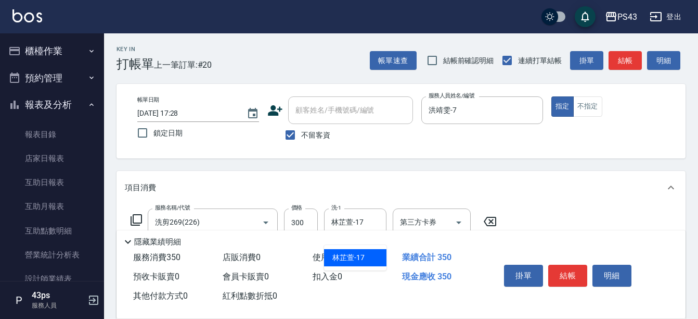
type input "林芷萱-17"
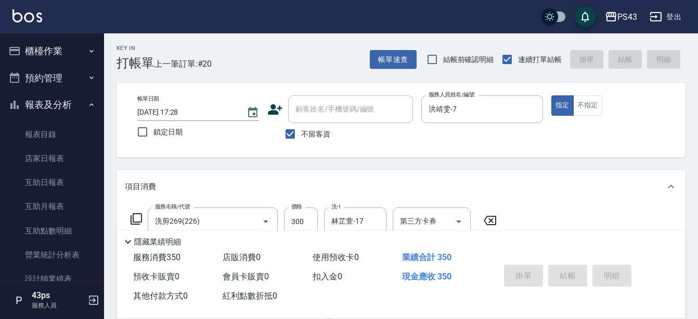
type input "[DATE] 17:29"
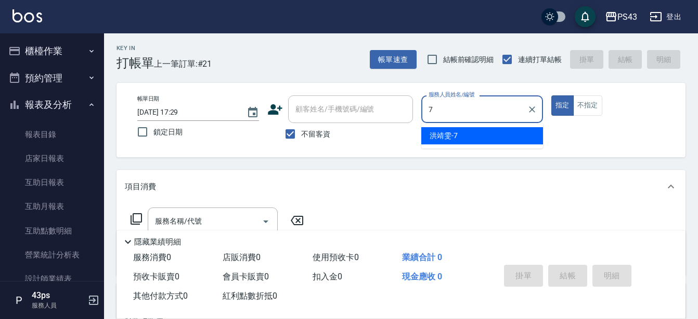
type input "洪靖雯-7"
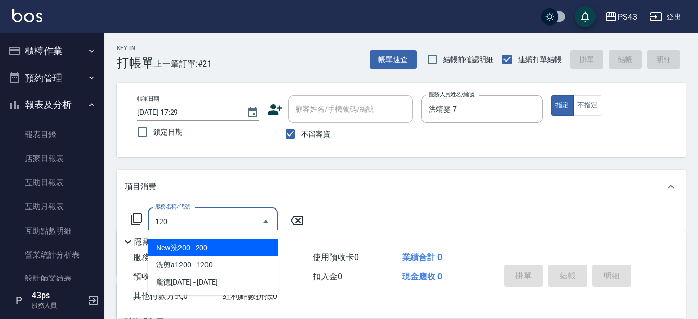
type input "New洗200(120)"
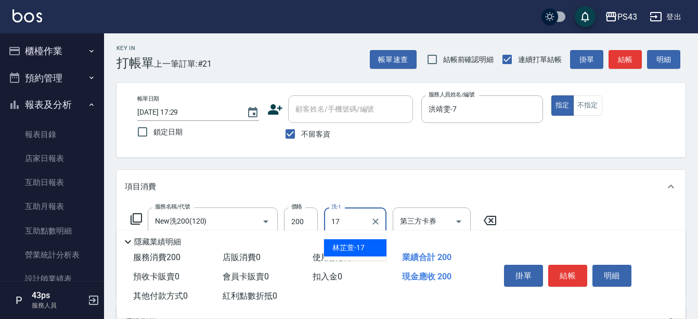
type input "林芷萱-17"
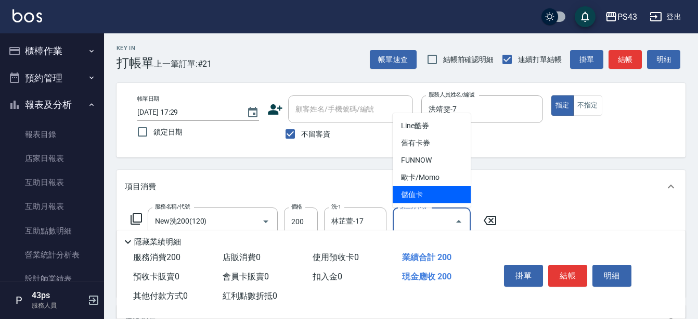
type input "儲值卡"
